Goal: Find specific page/section: Find specific page/section

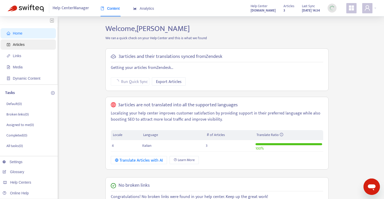
click at [35, 46] on span "Articles" at bounding box center [29, 44] width 45 height 10
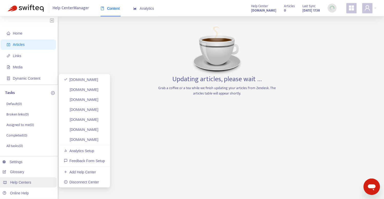
click at [38, 186] on div "Help Centers" at bounding box center [27, 182] width 58 height 10
click at [92, 140] on link "[DOMAIN_NAME]" at bounding box center [81, 139] width 35 height 4
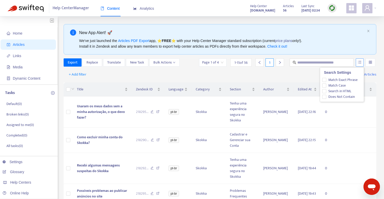
click at [363, 64] on button "button" at bounding box center [360, 62] width 8 height 8
click at [370, 64] on input "search" at bounding box center [371, 63] width 4 height 8
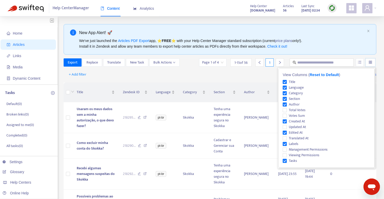
click at [223, 74] on div "+ Add filter Getting started with Articles" at bounding box center [220, 75] width 313 height 12
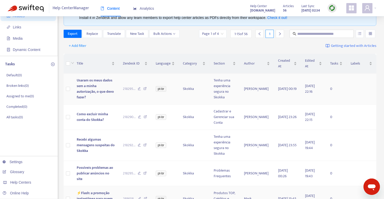
scroll to position [35, 0]
